Goal: Complete application form

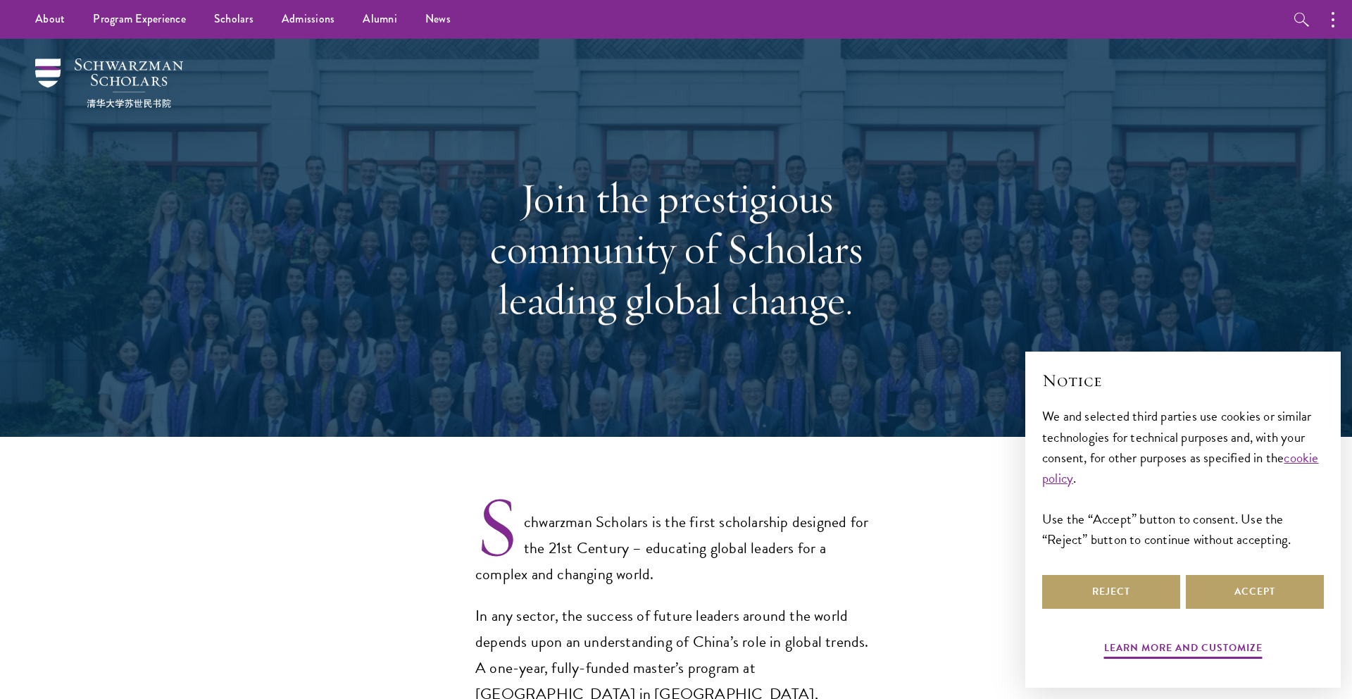
select select "Select Country"
click at [1259, 588] on button "Accept" at bounding box center [1255, 592] width 138 height 34
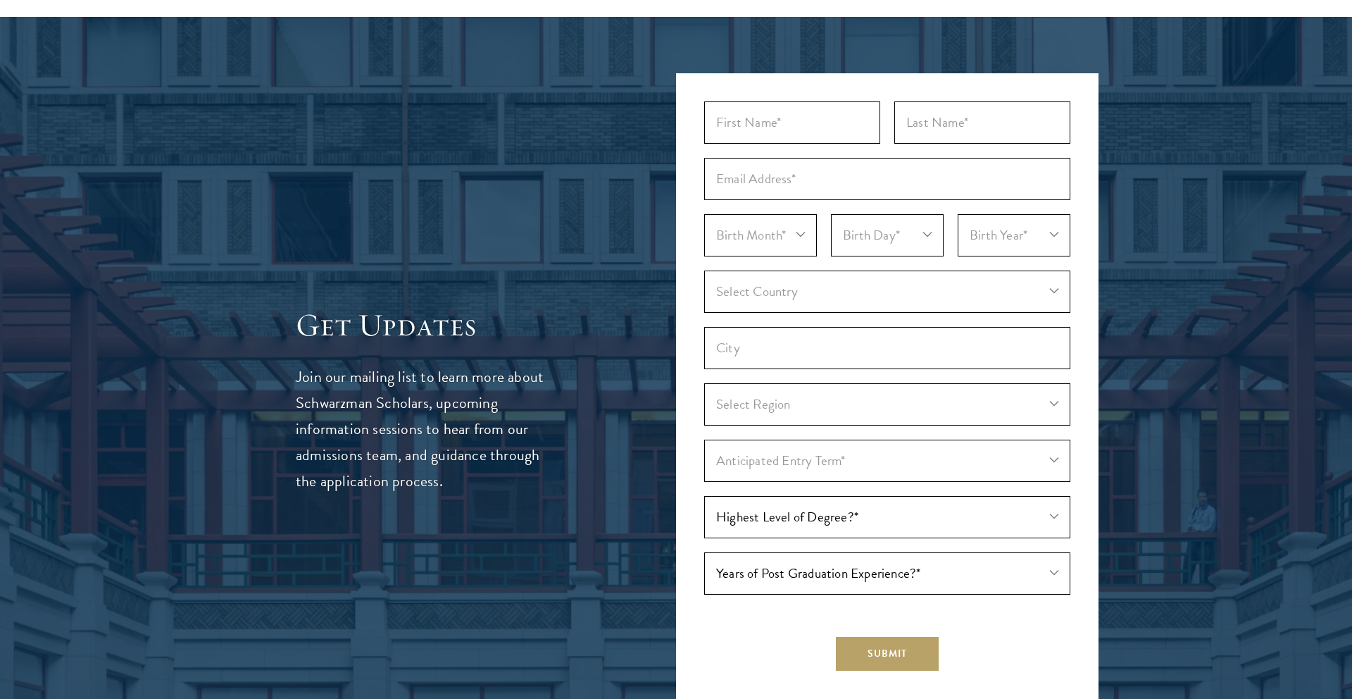
scroll to position [3955, 0]
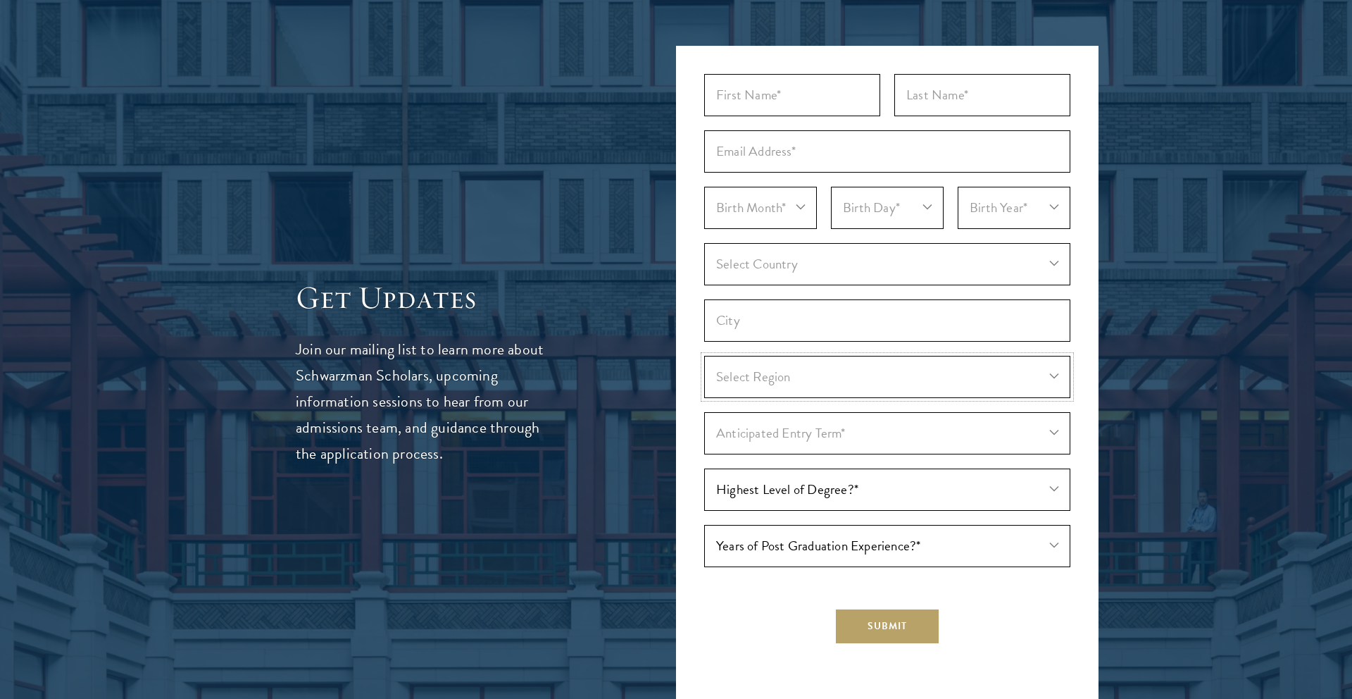
click at [890, 356] on select "Select Region [GEOGRAPHIC_DATA] [GEOGRAPHIC_DATA] [GEOGRAPHIC_DATA] Balkh [GEOG…" at bounding box center [887, 377] width 366 height 42
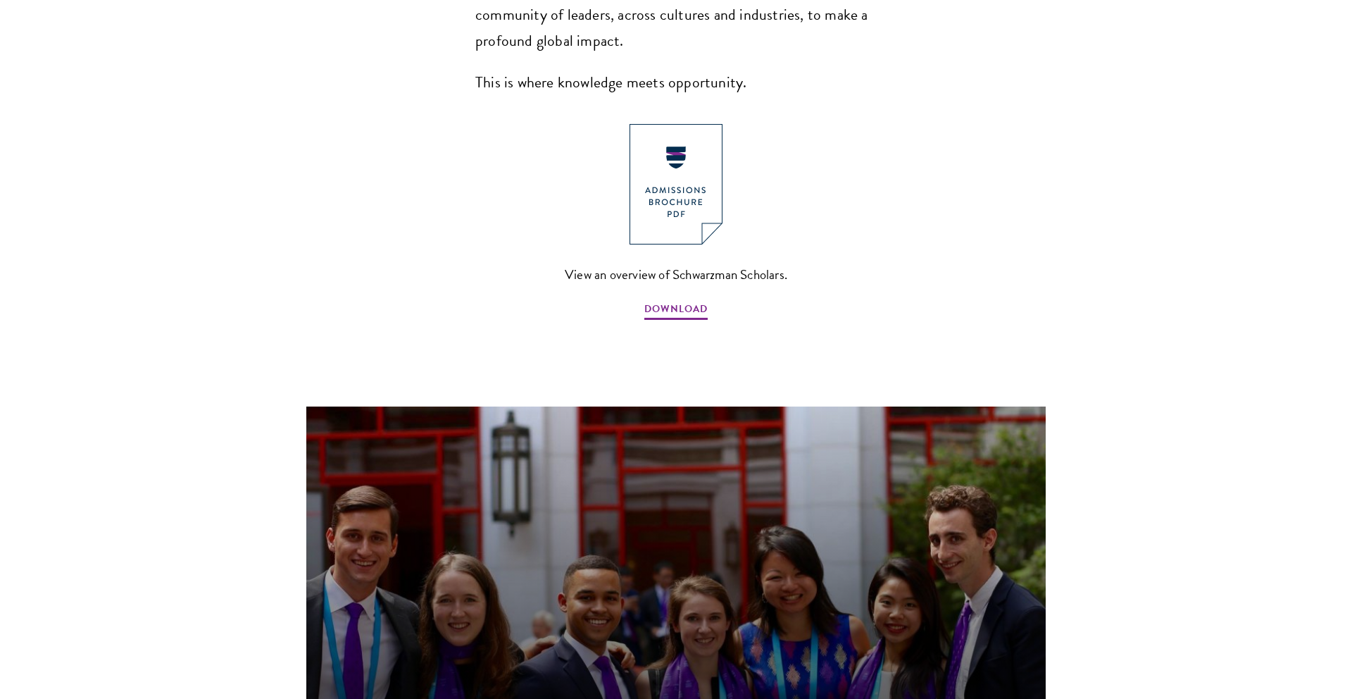
scroll to position [736, 0]
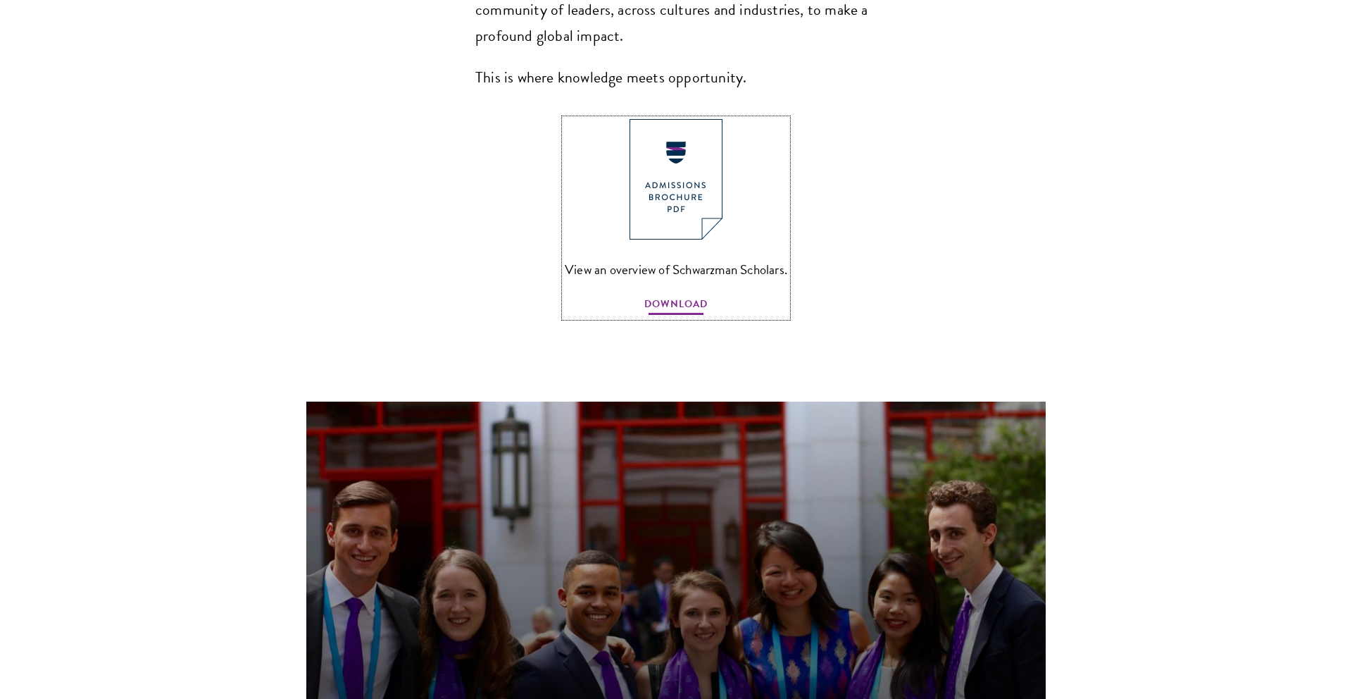
click at [679, 295] on span "DOWNLOAD" at bounding box center [675, 306] width 63 height 22
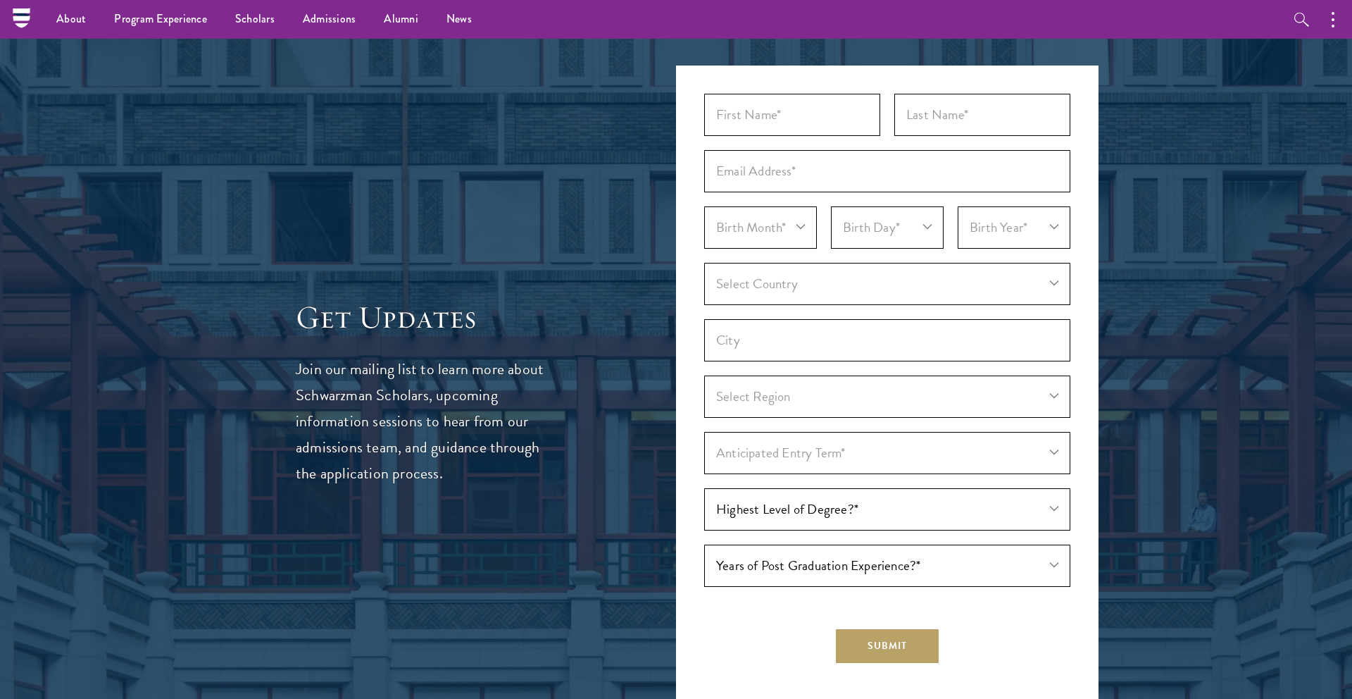
scroll to position [3750, 0]
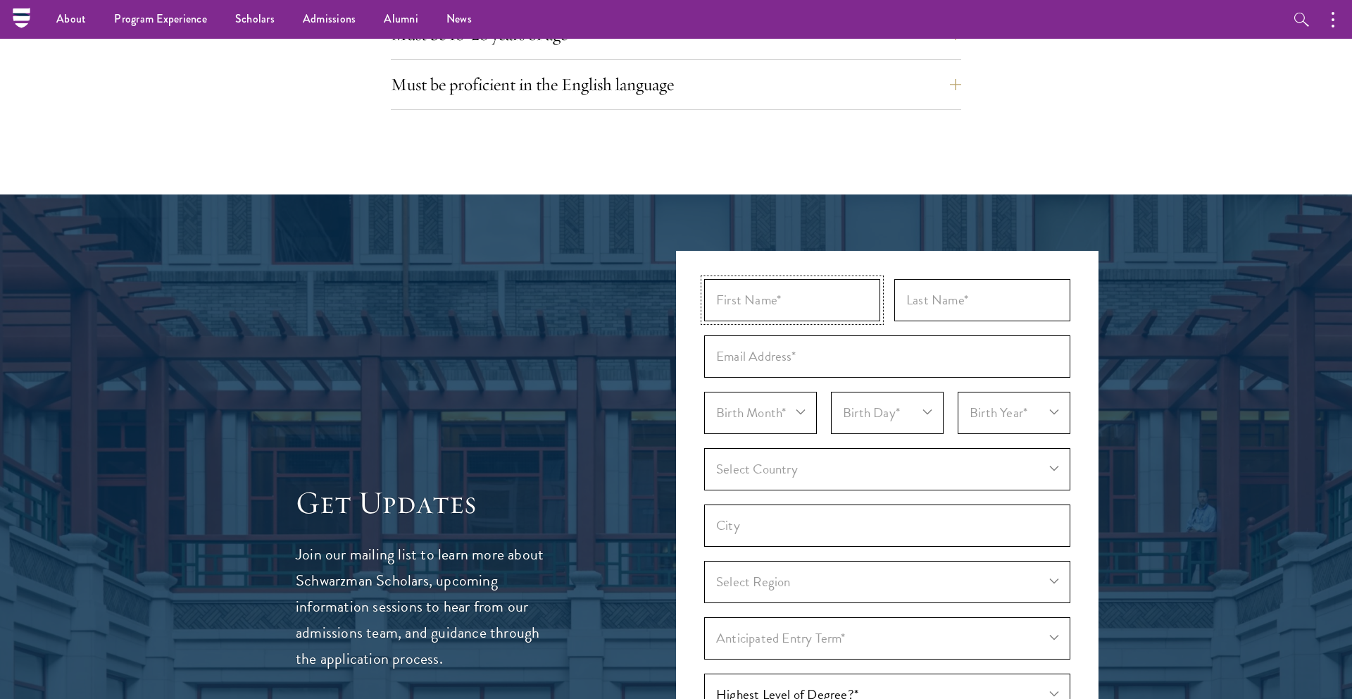
drag, startPoint x: 725, startPoint y: 266, endPoint x: 737, endPoint y: 270, distance: 12.7
click at [725, 279] on input "First Name*" at bounding box center [792, 300] width 176 height 42
type input "[PERSON_NAME]"
type input "Dai"
type input "[MEDICAL_DATA][EMAIL_ADDRESS][DOMAIN_NAME]"
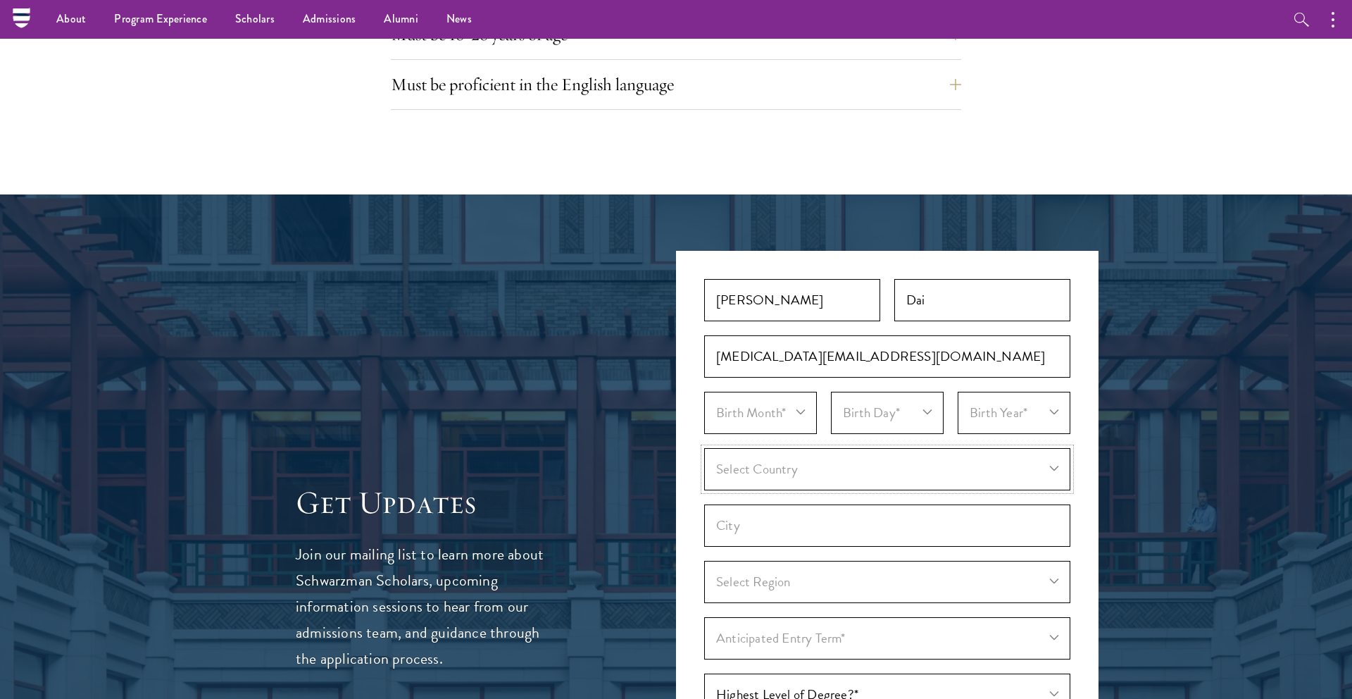
select select "AS"
type input "[GEOGRAPHIC_DATA]"
select select "[GEOGRAPHIC_DATA]"
click at [782, 392] on select "Birth Month* January February March April May June July August September Octobe…" at bounding box center [760, 413] width 113 height 42
select select "12"
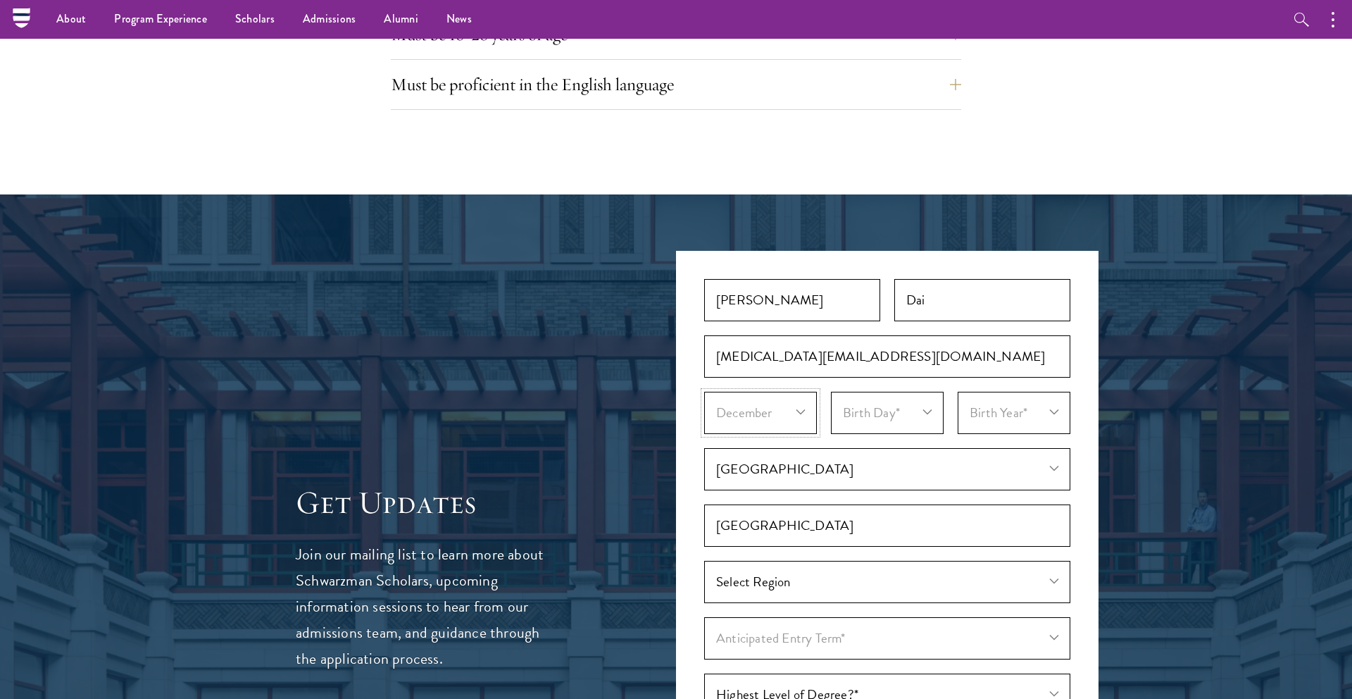
click at [704, 392] on select "Birth Month* January February March April May June July August September Octobe…" at bounding box center [760, 413] width 113 height 42
click at [911, 393] on select "Birth Day* 1 2 3 4 5 6 7 8 9 10 11 12 13 14 15 16 17 18 19 20 21 22 23 24 25 26…" at bounding box center [887, 413] width 113 height 42
select select "05"
click at [831, 392] on select "Birth Day* 1 2 3 4 5 6 7 8 9 10 11 12 13 14 15 16 17 18 19 20 21 22 23 24 25 26…" at bounding box center [887, 413] width 113 height 42
click at [1013, 394] on select "Birth Year* [DEMOGRAPHIC_DATA] [DEMOGRAPHIC_DATA] [DEMOGRAPHIC_DATA] [DEMOGRAPH…" at bounding box center [1014, 413] width 113 height 42
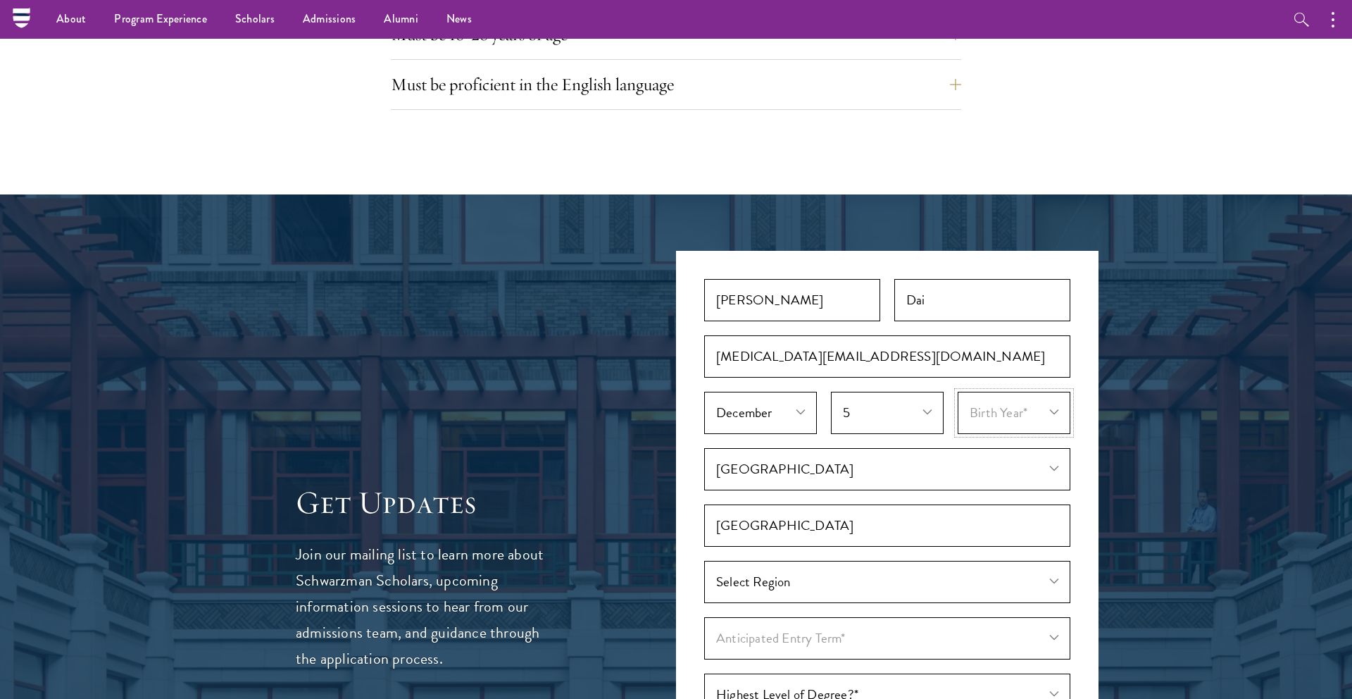
select select "1999"
click at [958, 392] on select "Birth Year* [DEMOGRAPHIC_DATA] [DEMOGRAPHIC_DATA] [DEMOGRAPHIC_DATA] [DEMOGRAPH…" at bounding box center [1014, 413] width 113 height 42
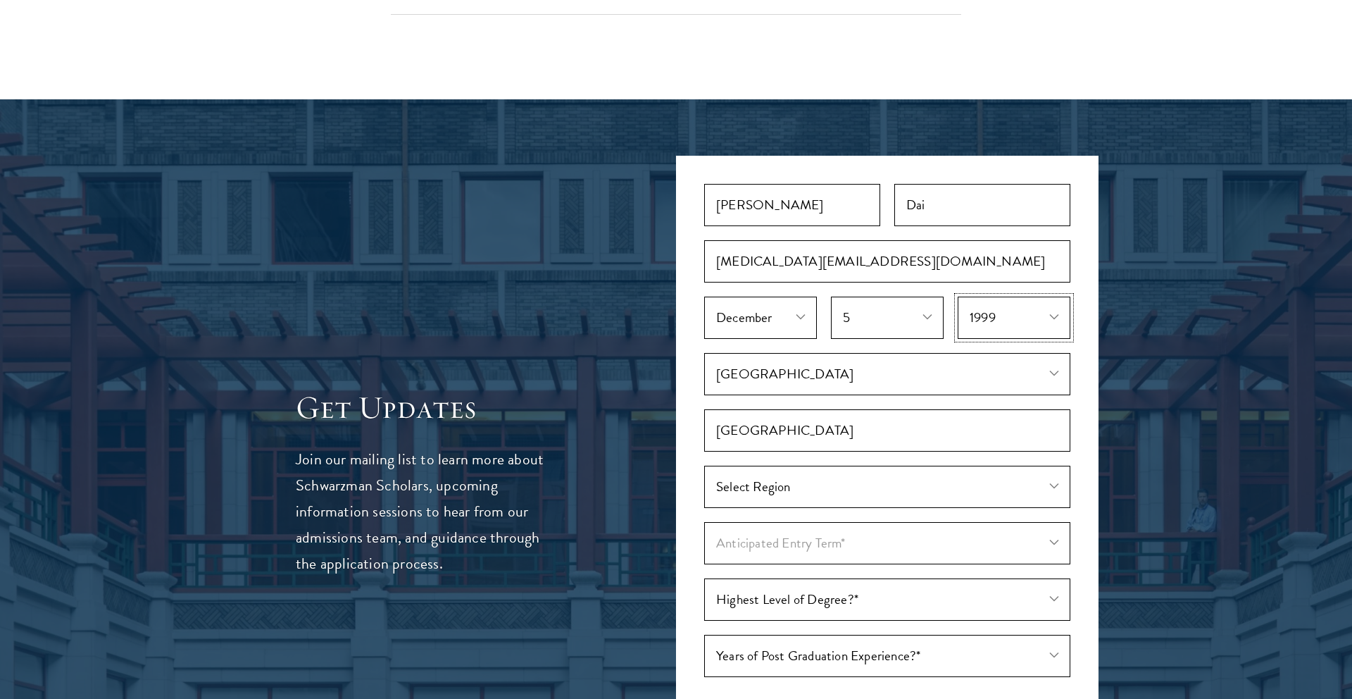
scroll to position [3850, 0]
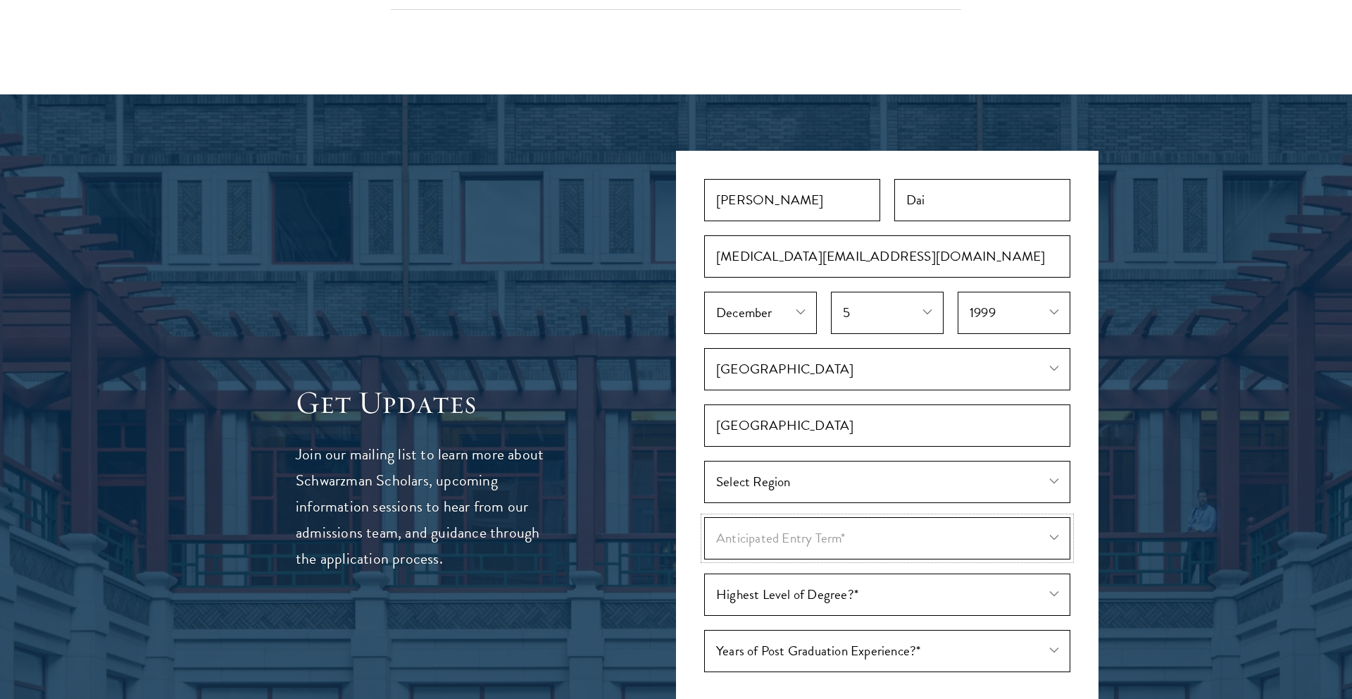
click at [849, 517] on select "Anticipated Entry Term* Just Exploring" at bounding box center [887, 538] width 366 height 42
click at [783, 519] on select "Anticipated Entry Term* Just Exploring" at bounding box center [887, 538] width 366 height 42
click at [704, 517] on select "Anticipated Entry Term* Just Exploring" at bounding box center [887, 538] width 366 height 42
click at [785, 517] on select "Anticipated Entry Term* Just Exploring" at bounding box center [887, 538] width 366 height 42
select select "a6790467-ebe7-4045-a56a-66c1cae98076"
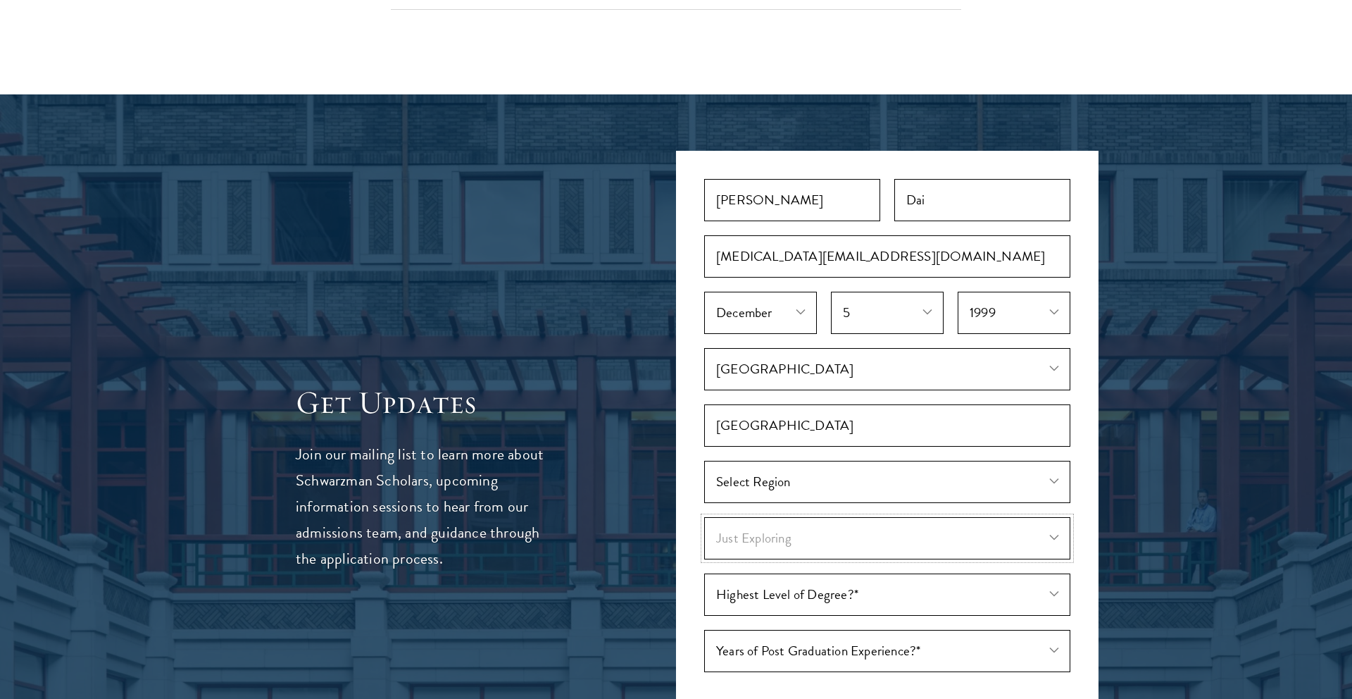
click at [704, 517] on select "Anticipated Entry Term* Just Exploring" at bounding box center [887, 538] width 366 height 42
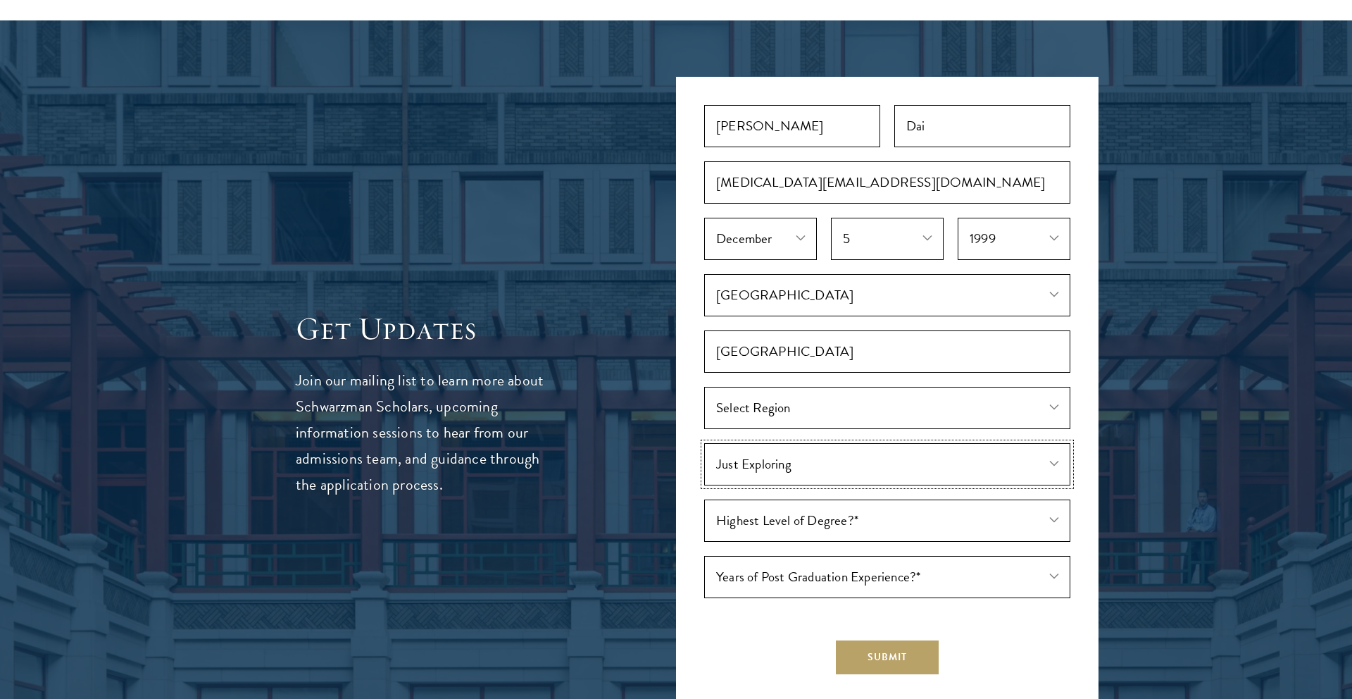
scroll to position [3929, 0]
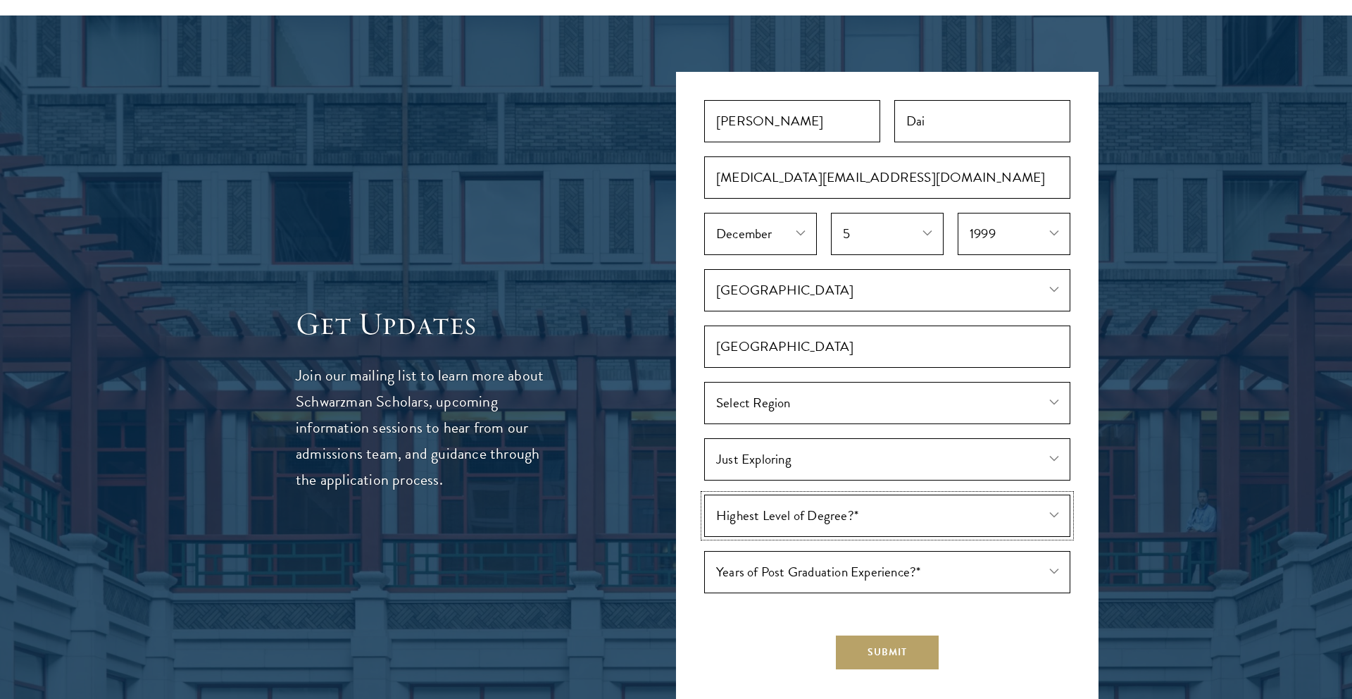
click at [785, 501] on select "Highest Level of Degree?* Current Undergraduate Student Bachelor's Master's PHD" at bounding box center [887, 515] width 366 height 42
select select "009547fe-3364-4351-8e81-63abea734008"
click at [704, 494] on select "Highest Level of Degree?* Current Undergraduate Student Bachelor's Master's PHD" at bounding box center [887, 515] width 366 height 42
click at [778, 554] on select "Years of Post Graduation Experience?* 1 2 3 4 5 6 7 8 9 10" at bounding box center [887, 572] width 366 height 42
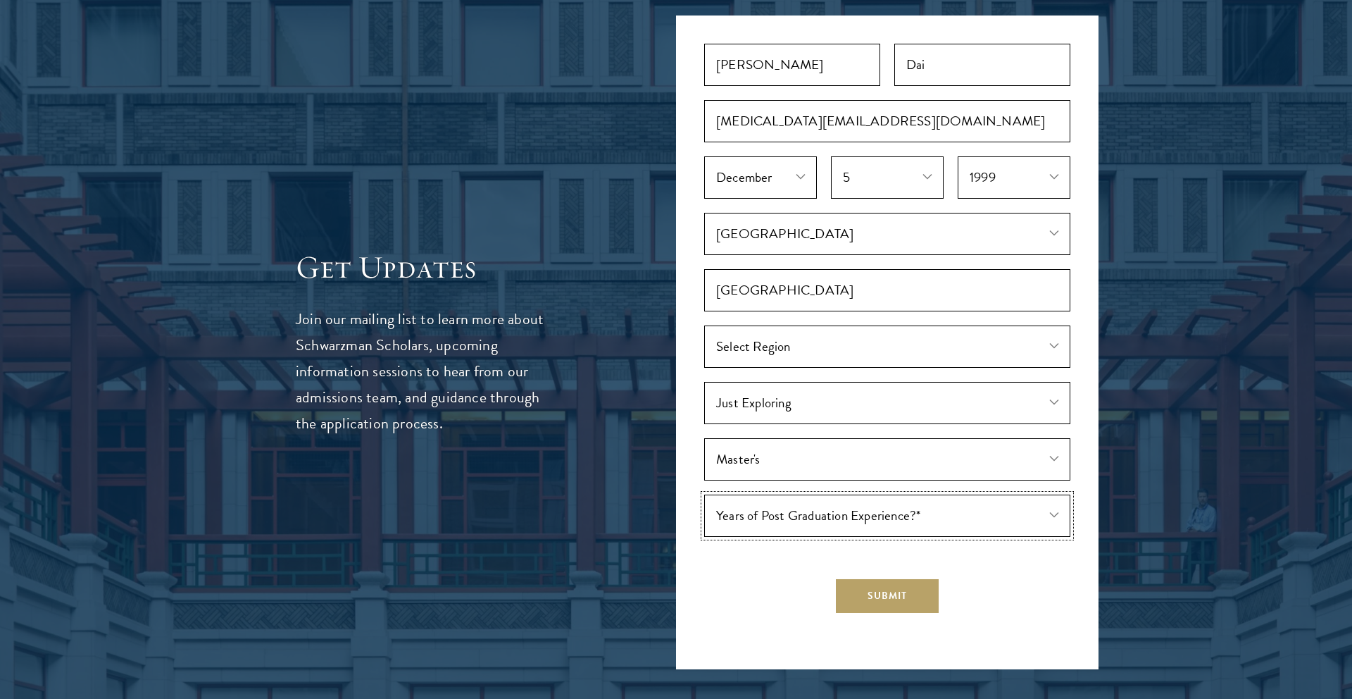
scroll to position [3986, 0]
click at [811, 499] on select "Years of Post Graduation Experience?* 1 2 3 4 5 6 7 8 9 10" at bounding box center [887, 515] width 366 height 42
select select "3"
click at [704, 494] on select "Years of Post Graduation Experience?* 1 2 3 4 5 6 7 8 9 10" at bounding box center [887, 515] width 366 height 42
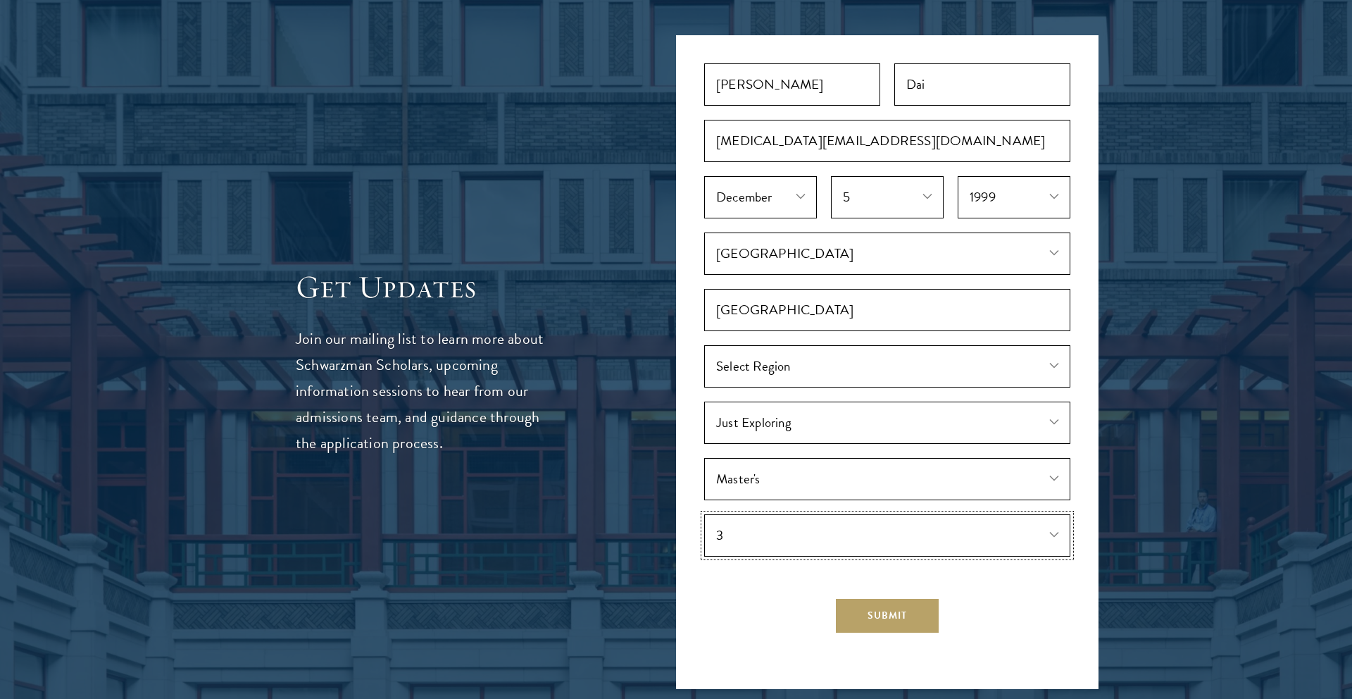
scroll to position [3976, 0]
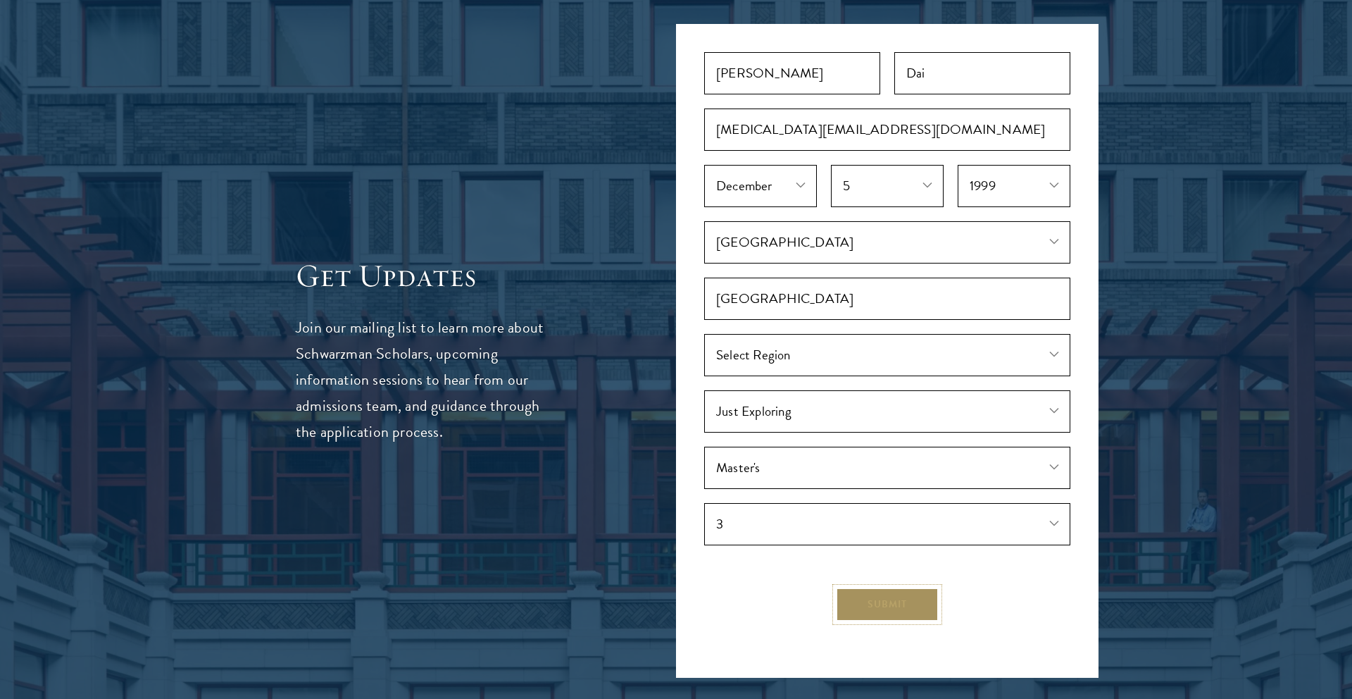
click at [860, 587] on button "Submit" at bounding box center [887, 604] width 103 height 34
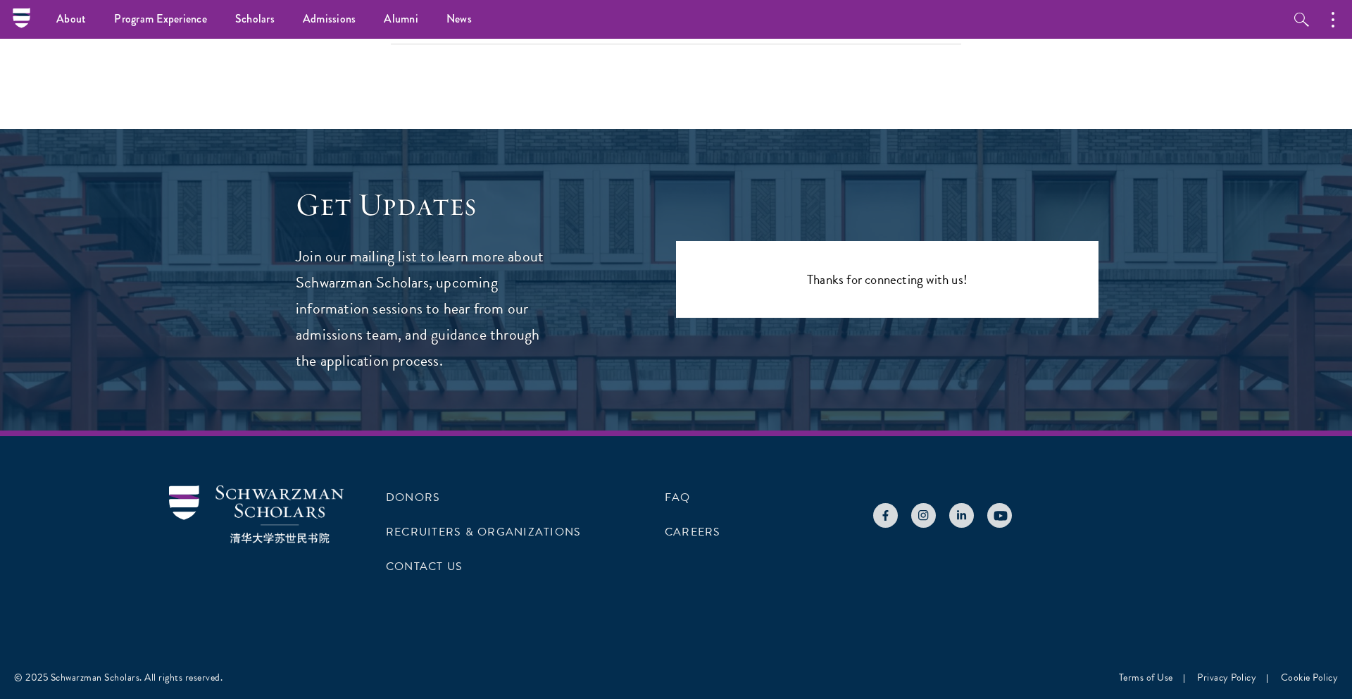
scroll to position [3770, 0]
